Goal: Navigation & Orientation: Understand site structure

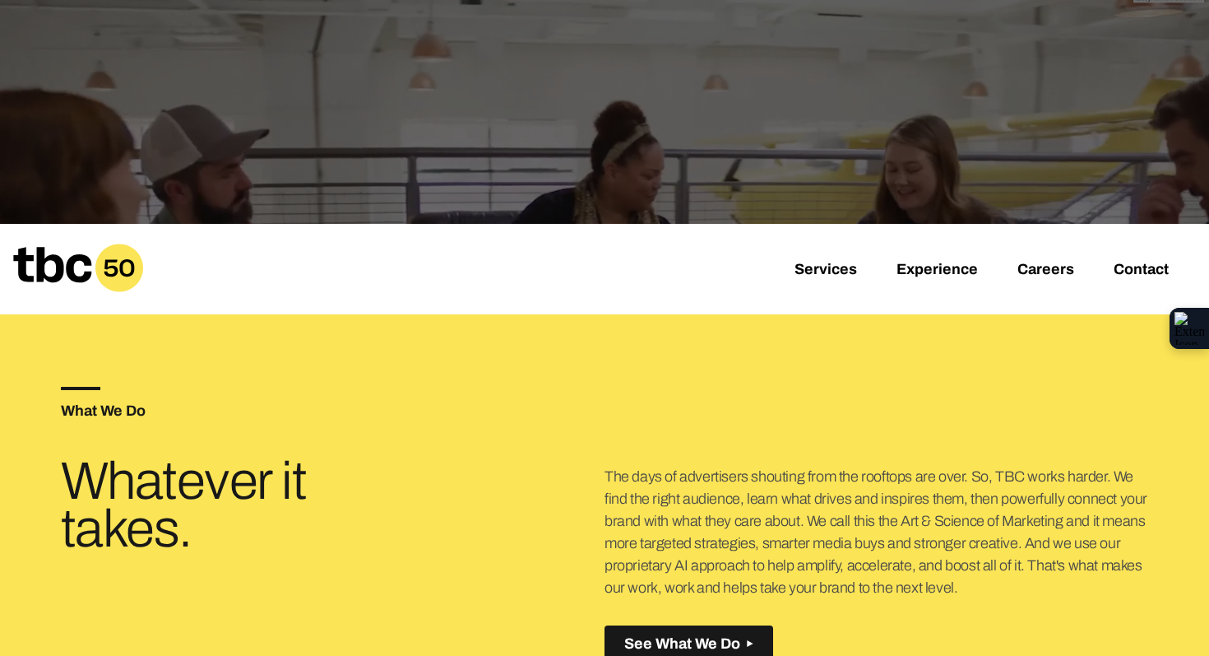
scroll to position [452, 0]
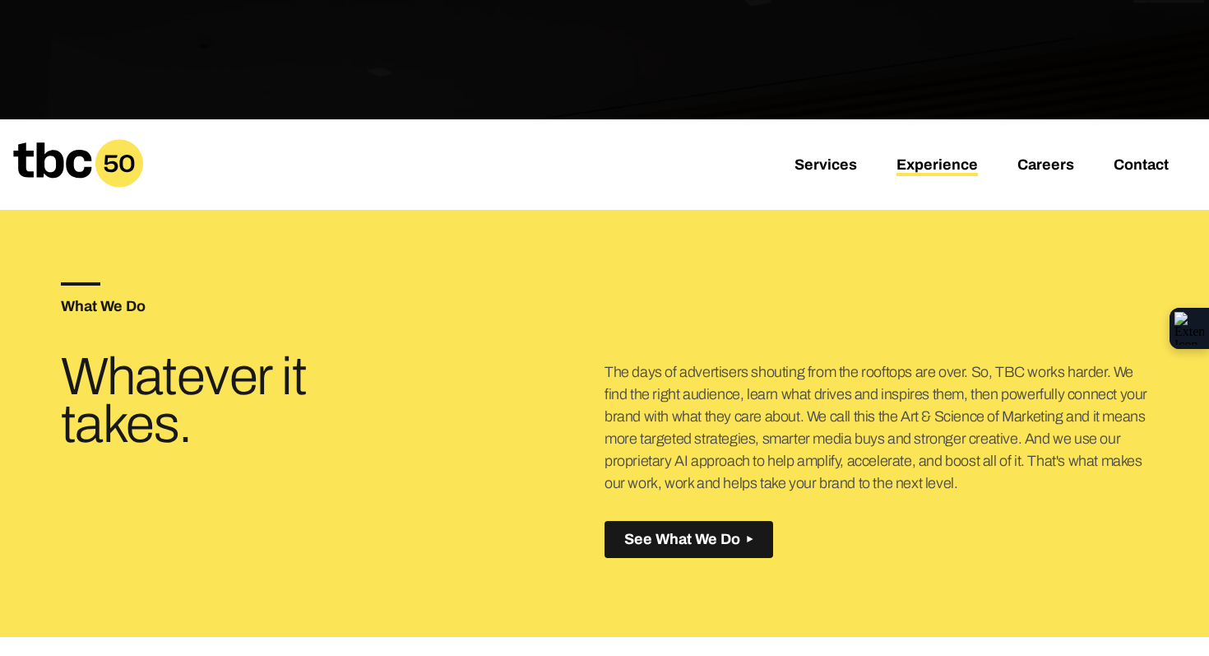
click at [915, 169] on link "Experience" at bounding box center [937, 166] width 81 height 20
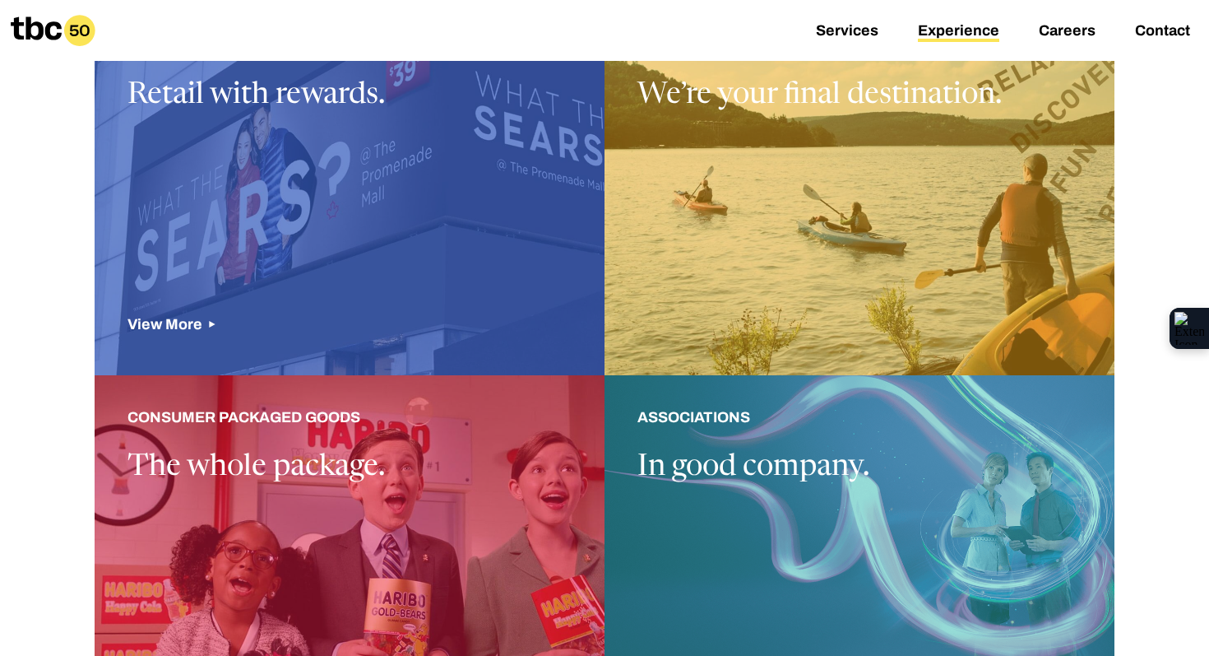
scroll to position [1206, 0]
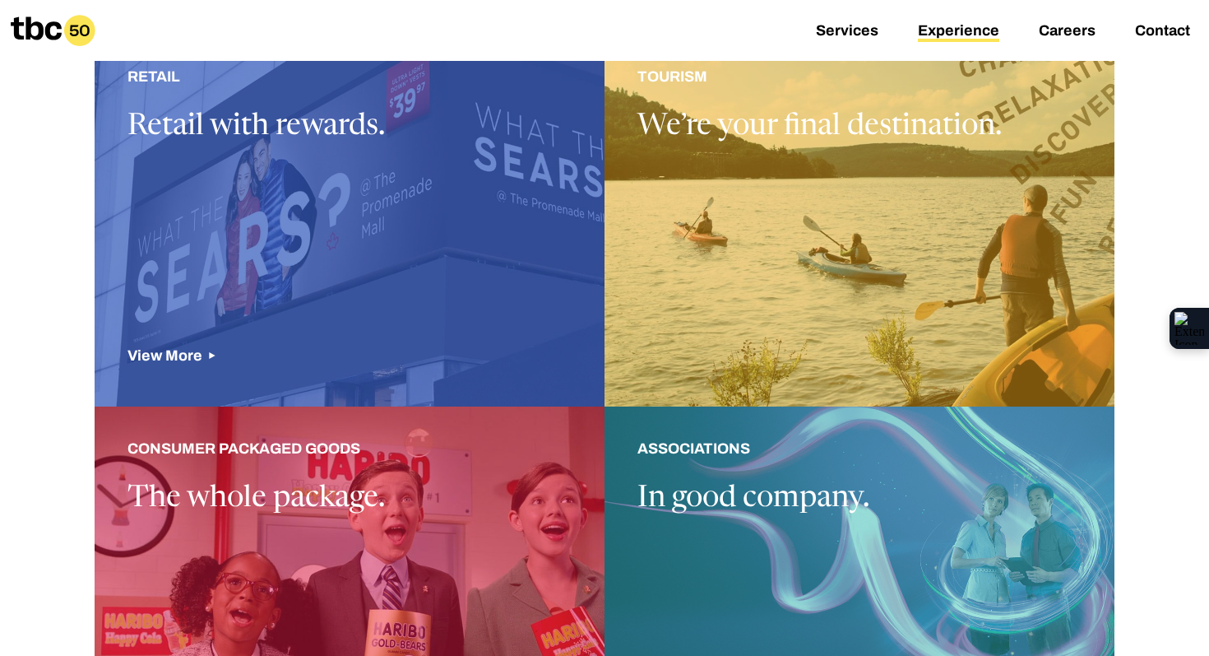
click at [303, 263] on div at bounding box center [350, 221] width 510 height 372
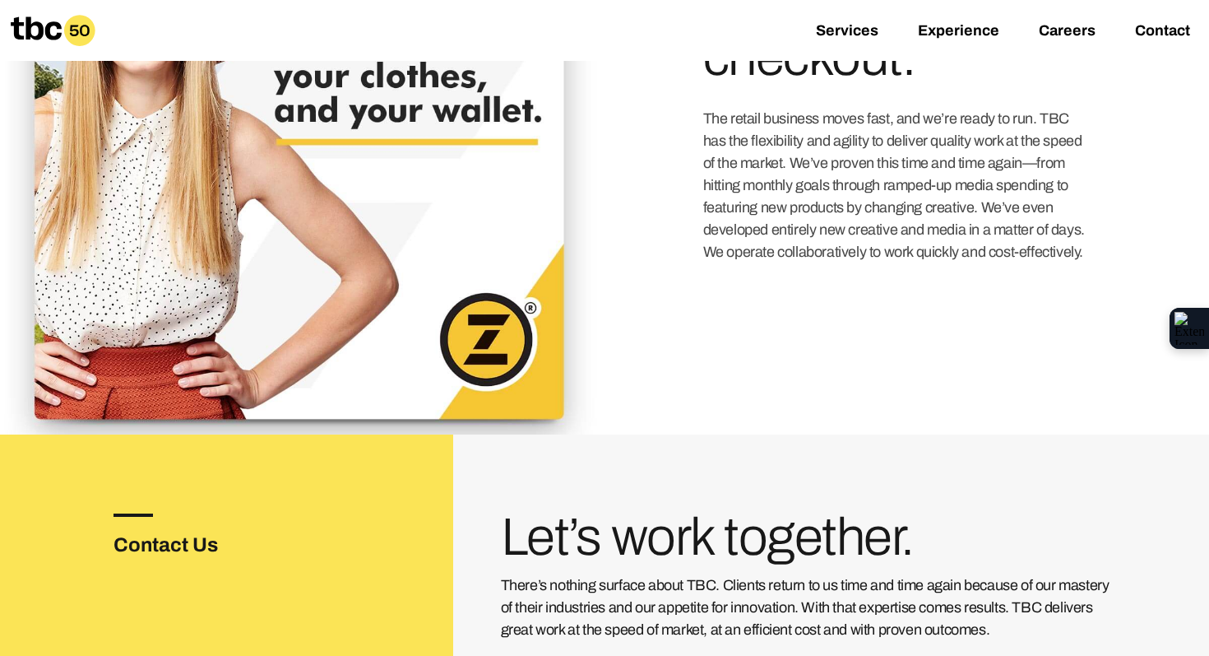
scroll to position [2019, 0]
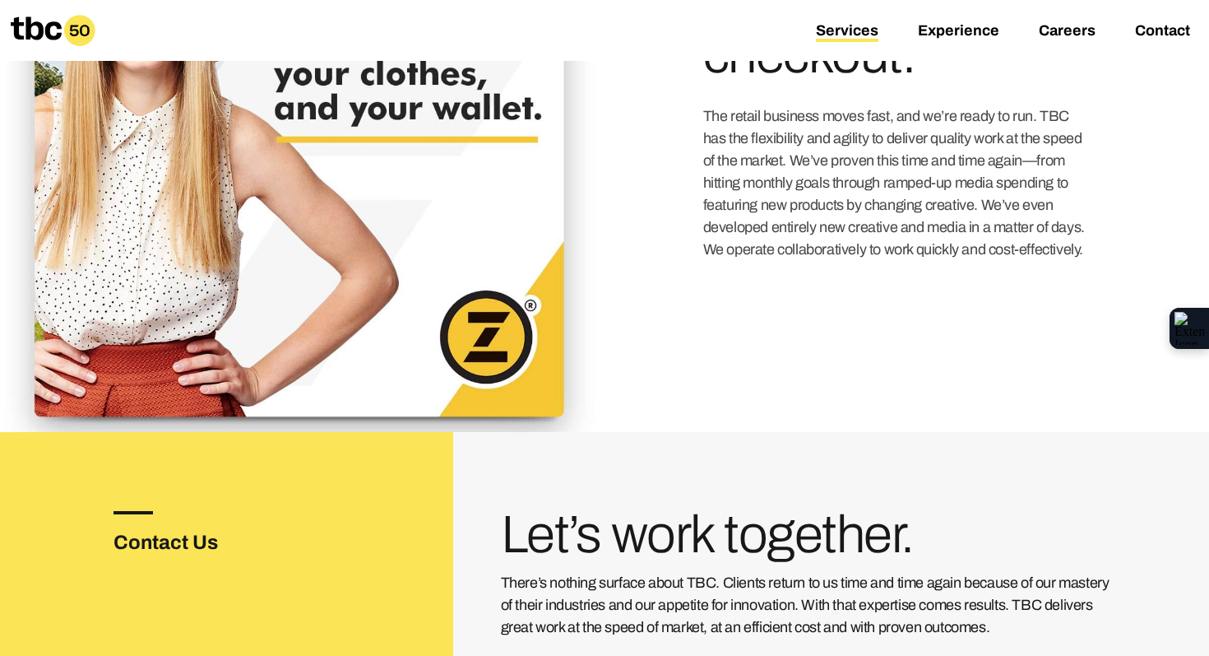
click at [848, 32] on link "Services" at bounding box center [847, 32] width 63 height 20
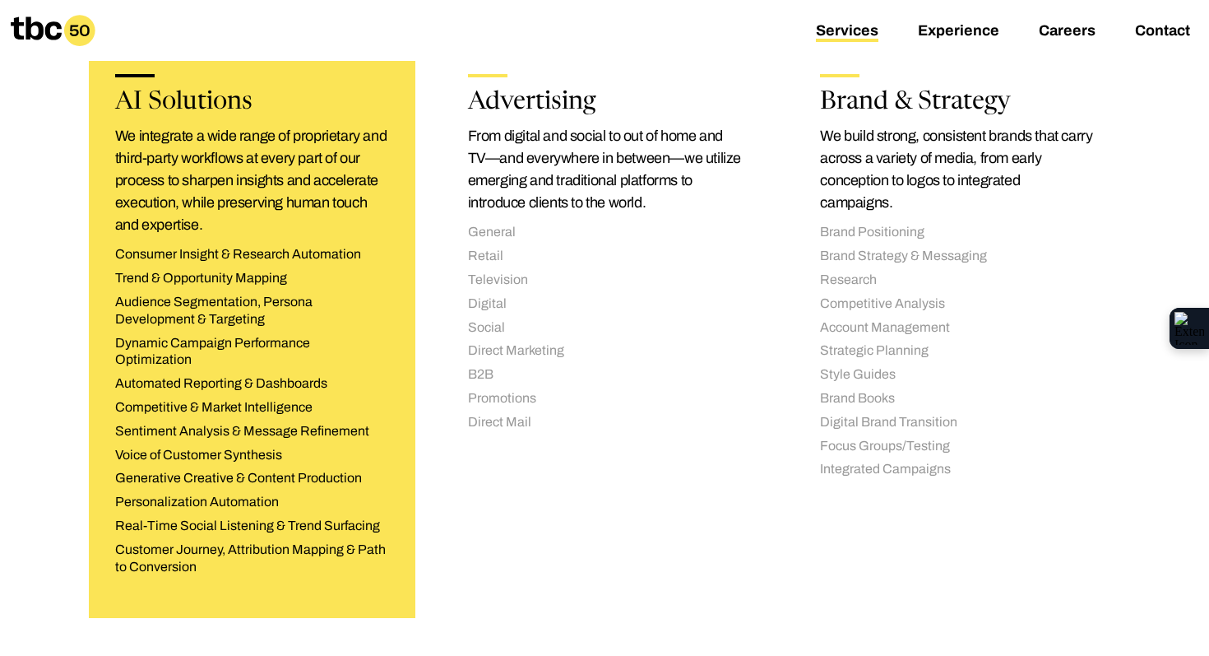
scroll to position [349, 0]
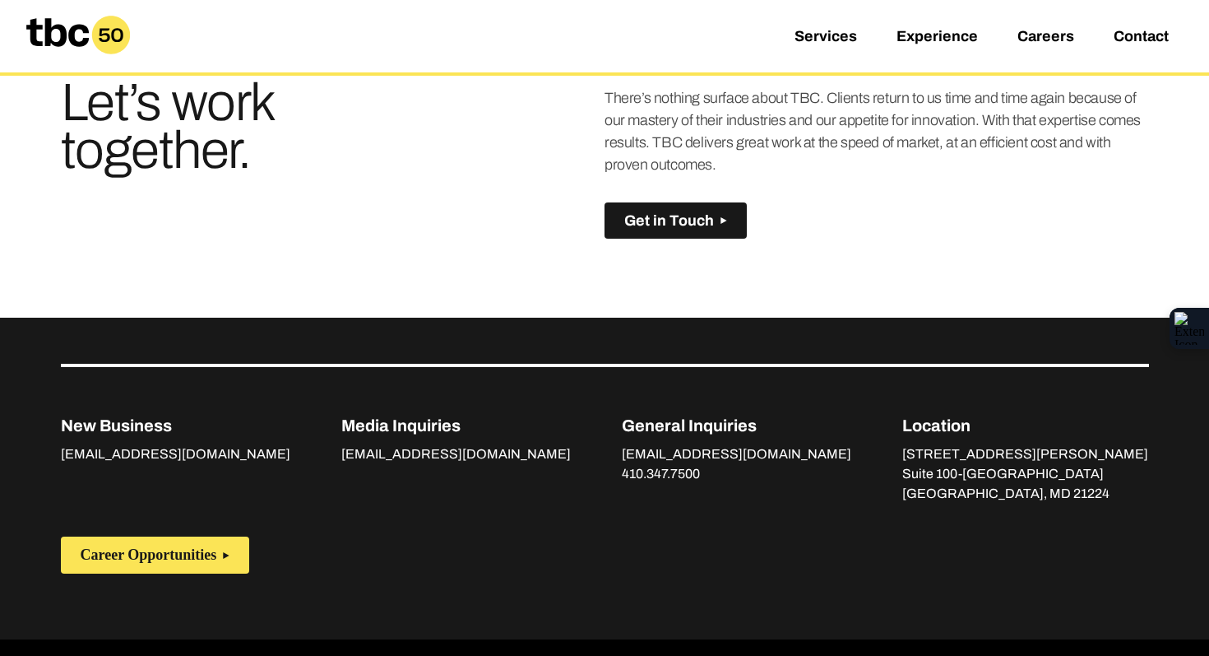
scroll to position [1202, 0]
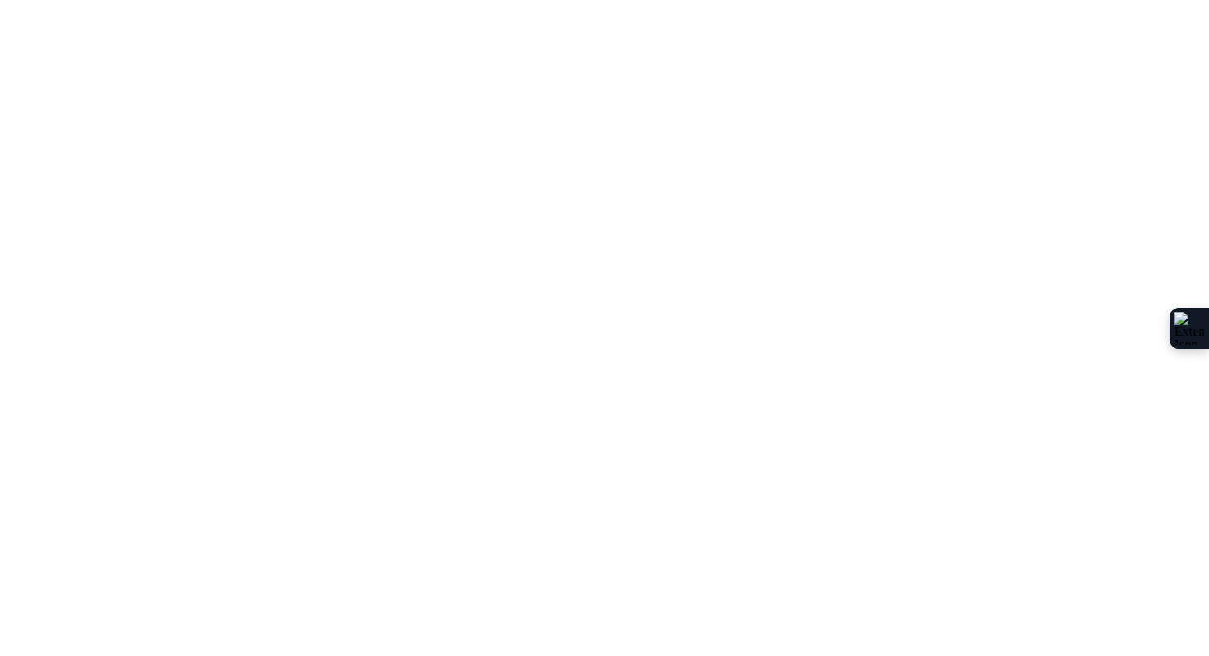
scroll to position [12, 0]
